Goal: Entertainment & Leisure: Browse casually

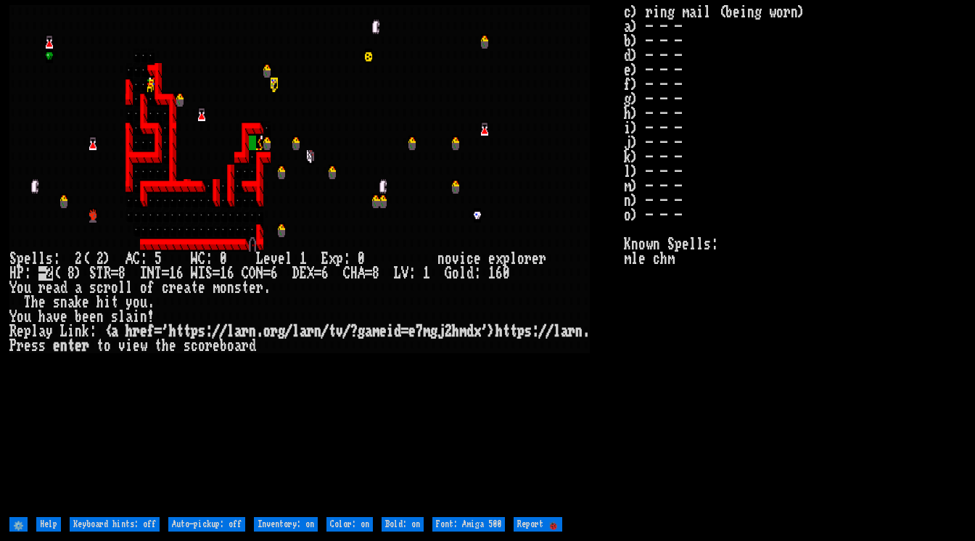
click at [567, 461] on larn at bounding box center [316, 259] width 615 height 509
